Goal: Information Seeking & Learning: Learn about a topic

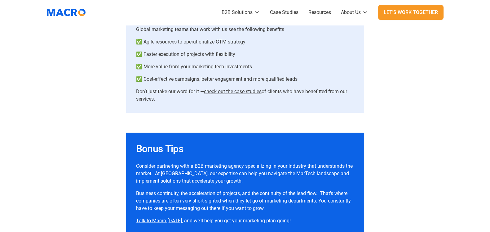
scroll to position [1342, 0]
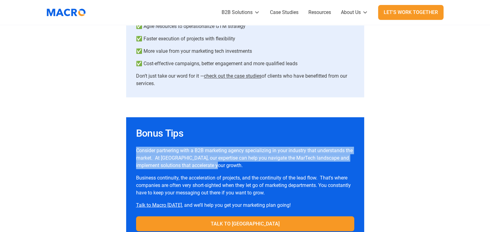
drag, startPoint x: 135, startPoint y: 149, endPoint x: 250, endPoint y: 165, distance: 116.4
click at [250, 165] on div "Bonus Tips Consider partnering with a B2B marketing agency specializing in your…" at bounding box center [245, 178] width 238 height 123
copy p "Consider partnering with a B2B marketing agency specializing in your industry t…"
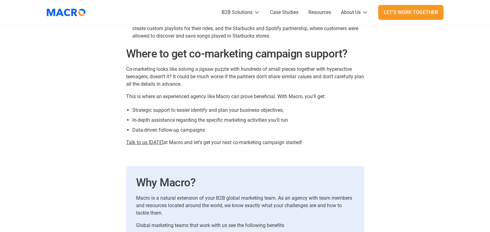
scroll to position [1782, 0]
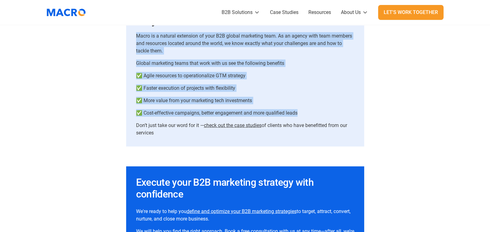
drag, startPoint x: 305, startPoint y: 116, endPoint x: 136, endPoint y: 37, distance: 185.9
click at [136, 37] on div "Why Macro? Macro is a natural extension of your B2B global marketing team. As a…" at bounding box center [245, 75] width 218 height 122
copy div "Macro is a natural extension of your B2B global marketing team. As an agency wi…"
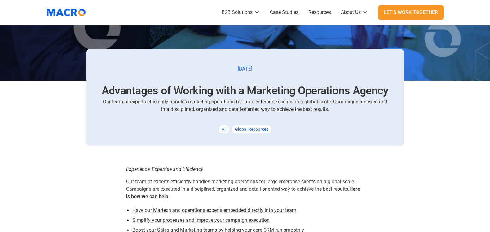
scroll to position [271, 0]
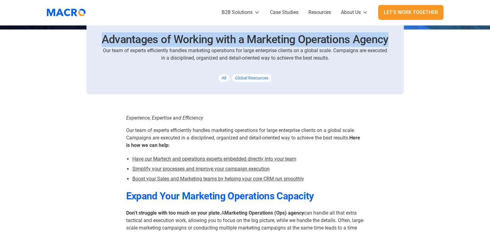
drag, startPoint x: 104, startPoint y: 36, endPoint x: 399, endPoint y: 39, distance: 295.7
click at [399, 39] on div "[DATE] Advantages of Working with a Marketing Operations Agency Our team of exp…" at bounding box center [244, 46] width 317 height 96
copy h1 "Advantages of Working with a Marketing Operations Agency"
